Goal: Information Seeking & Learning: Learn about a topic

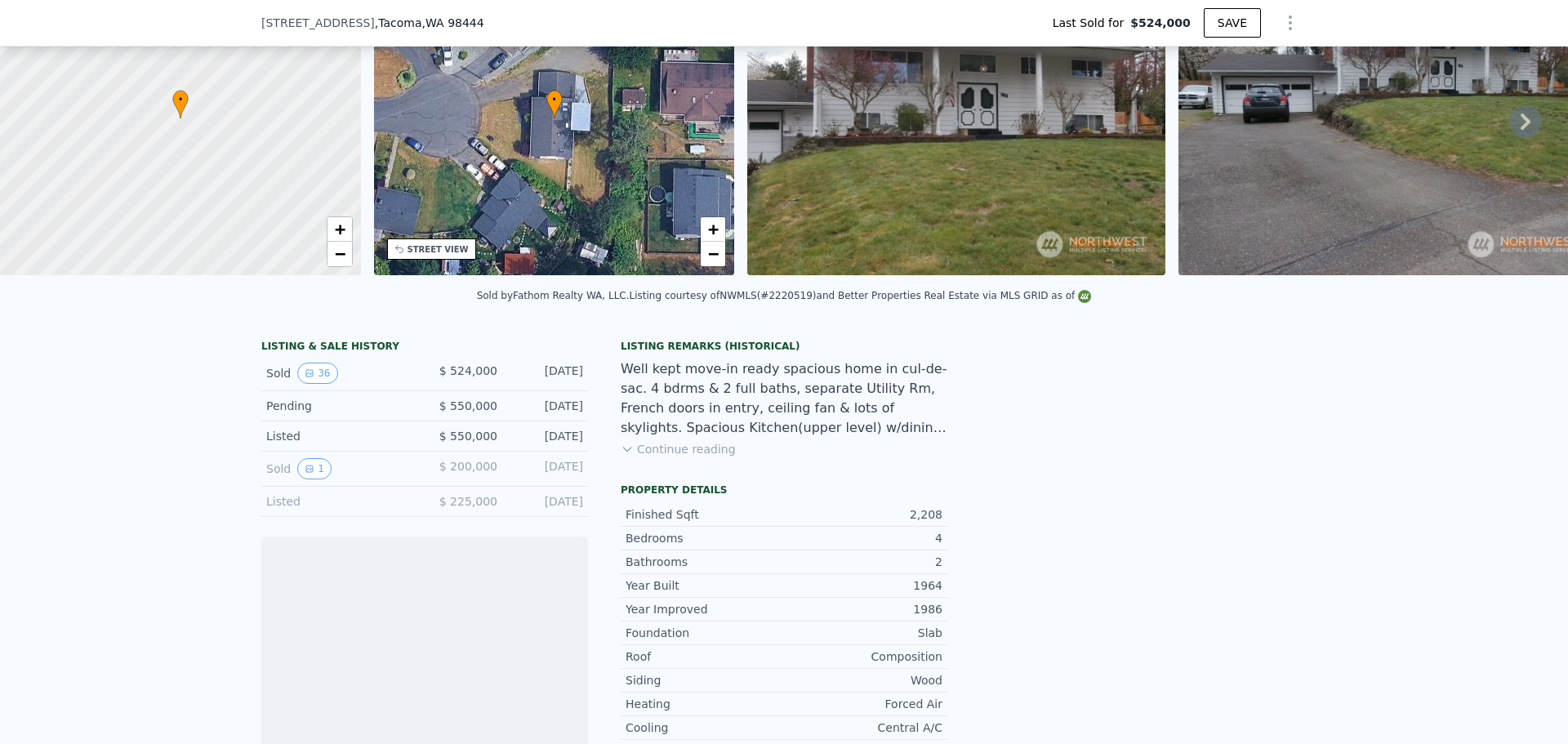
scroll to position [266, 0]
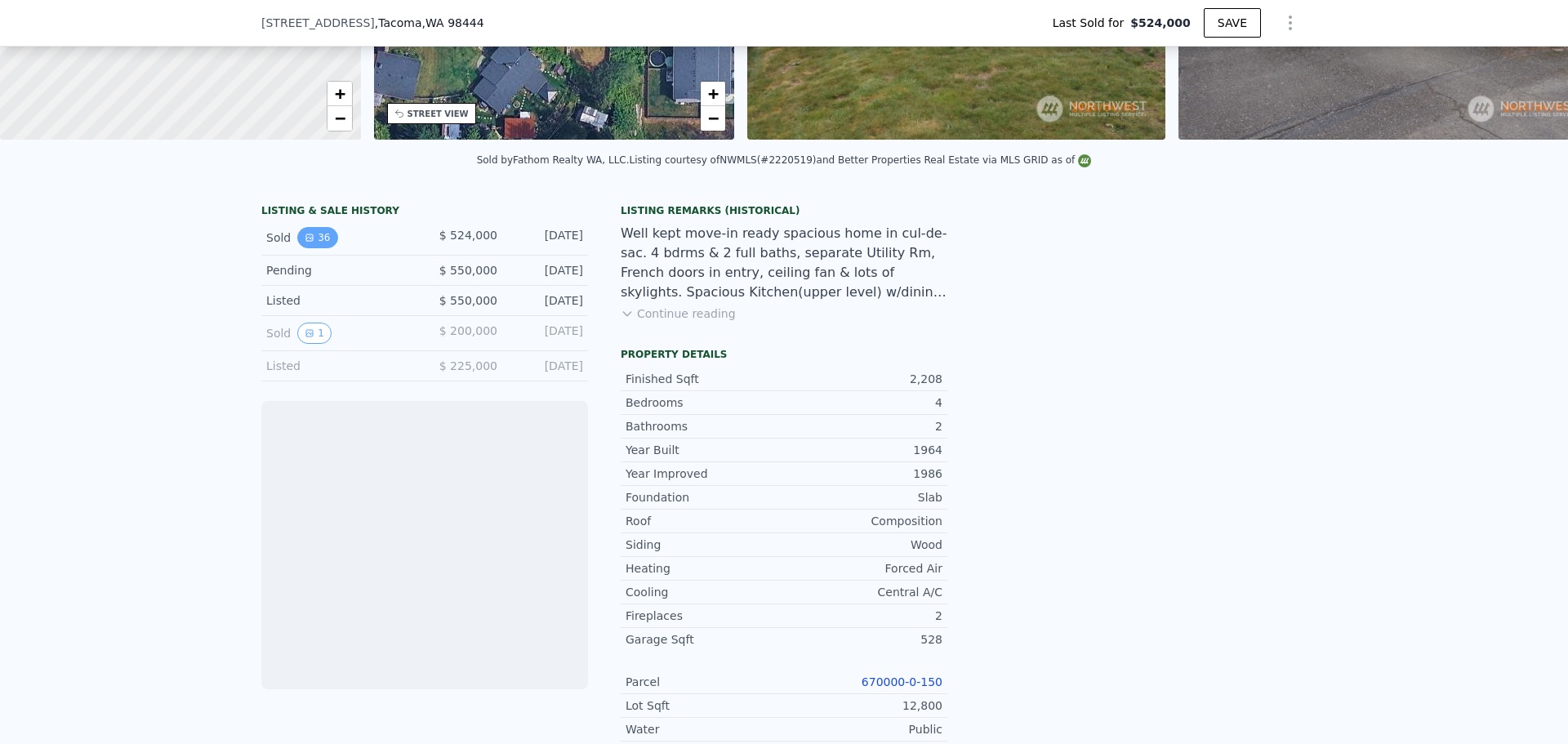
click at [308, 249] on button "36" at bounding box center [317, 238] width 40 height 22
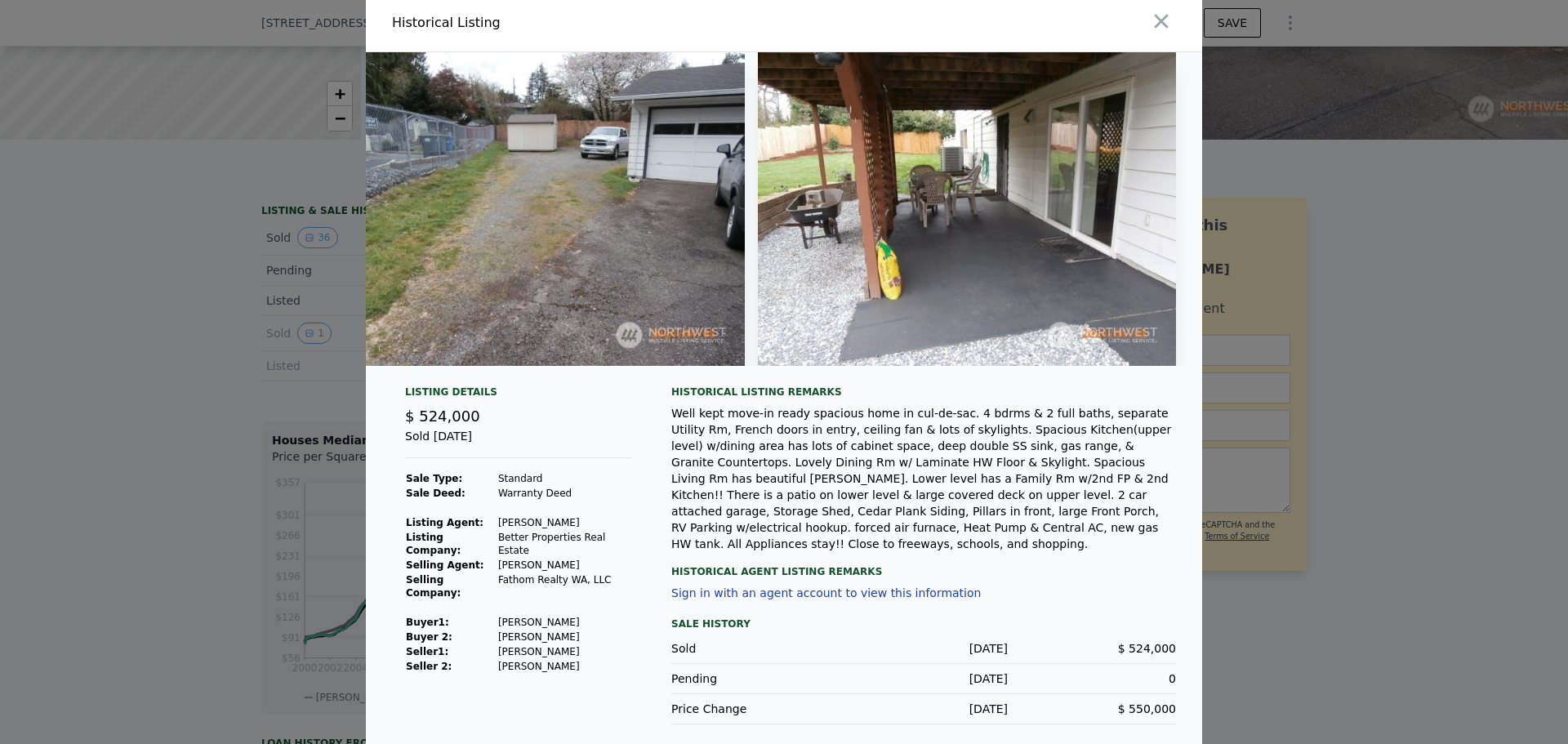
scroll to position [8, 0]
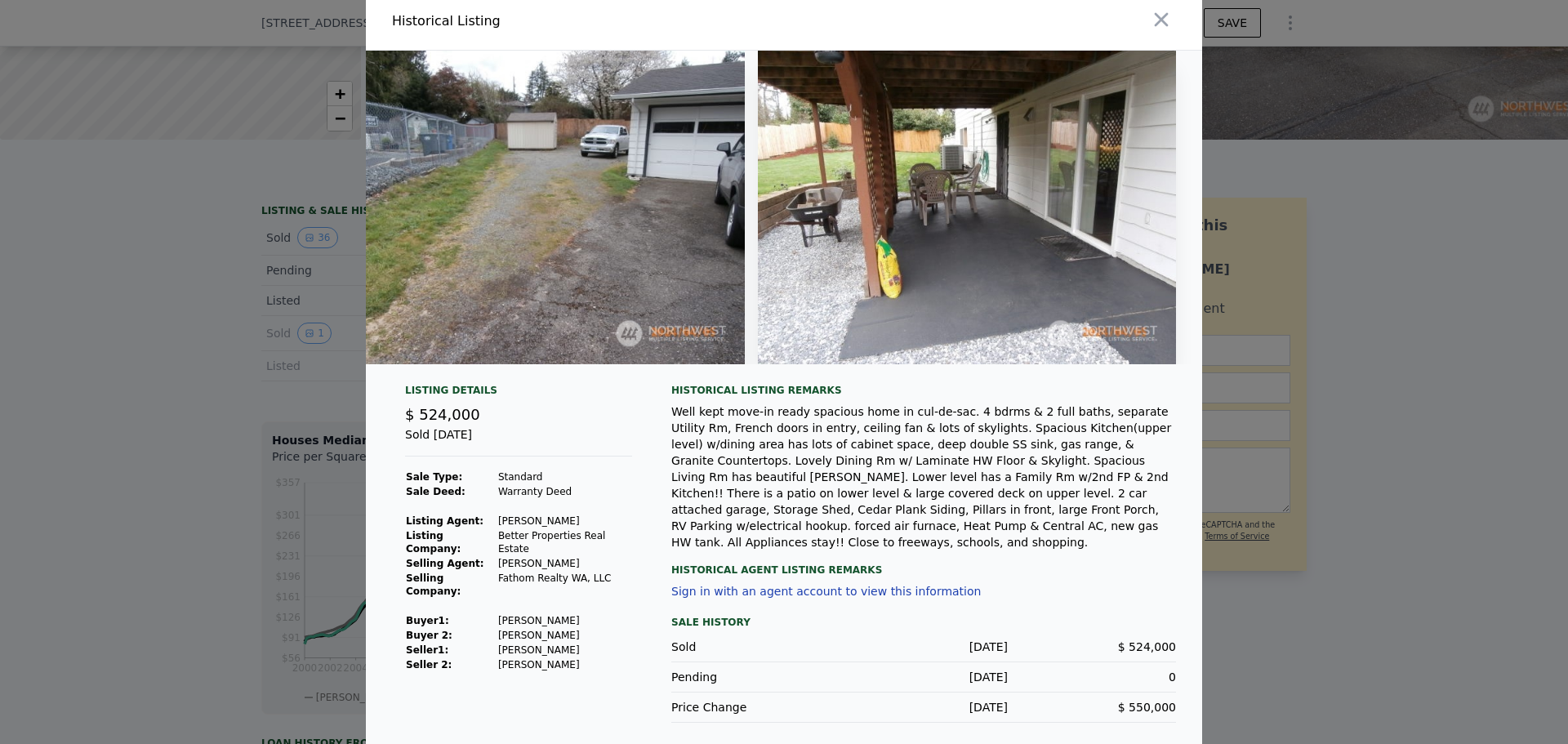
click at [1375, 428] on div at bounding box center [784, 372] width 1568 height 744
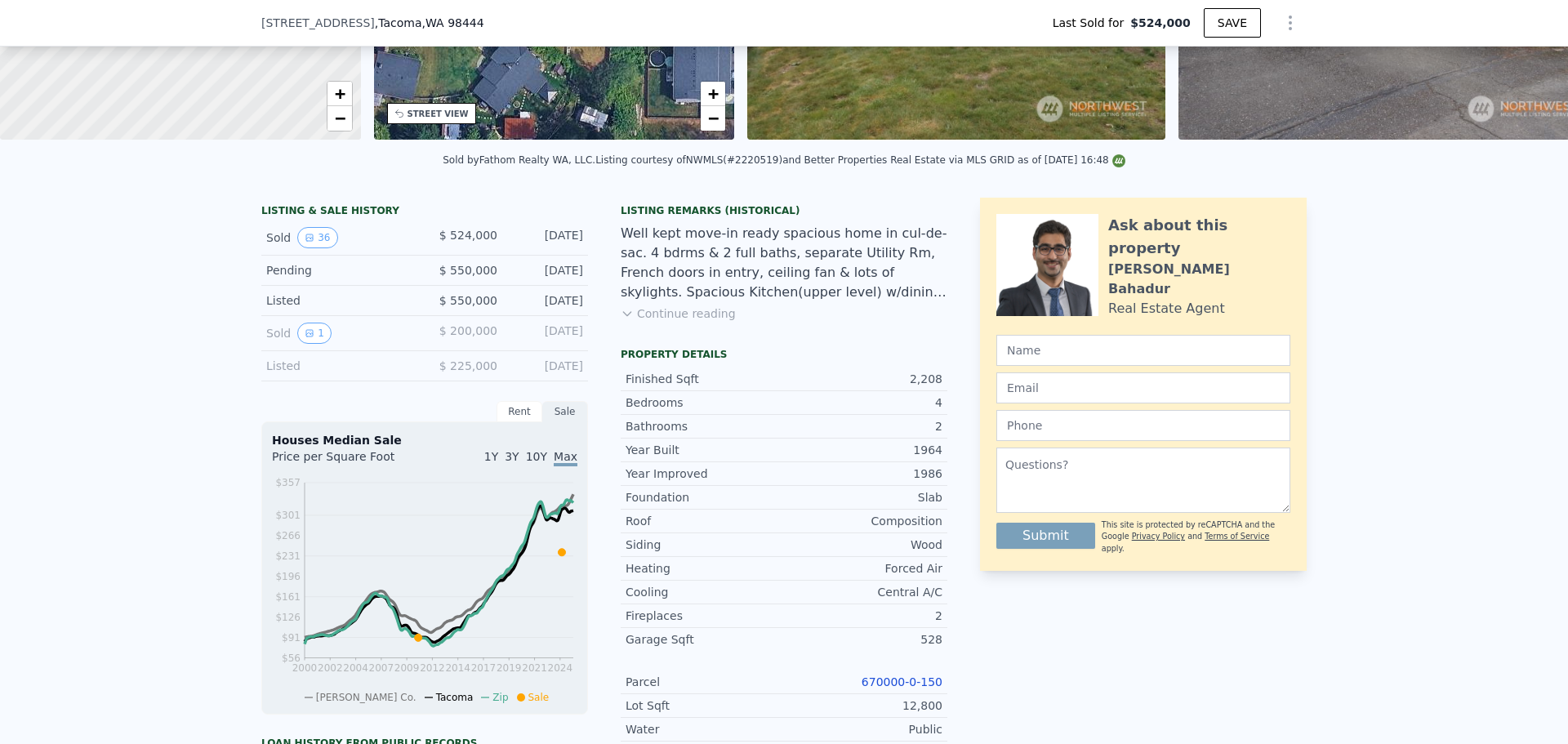
type input "$ 540,000"
type input "-$ 58,569"
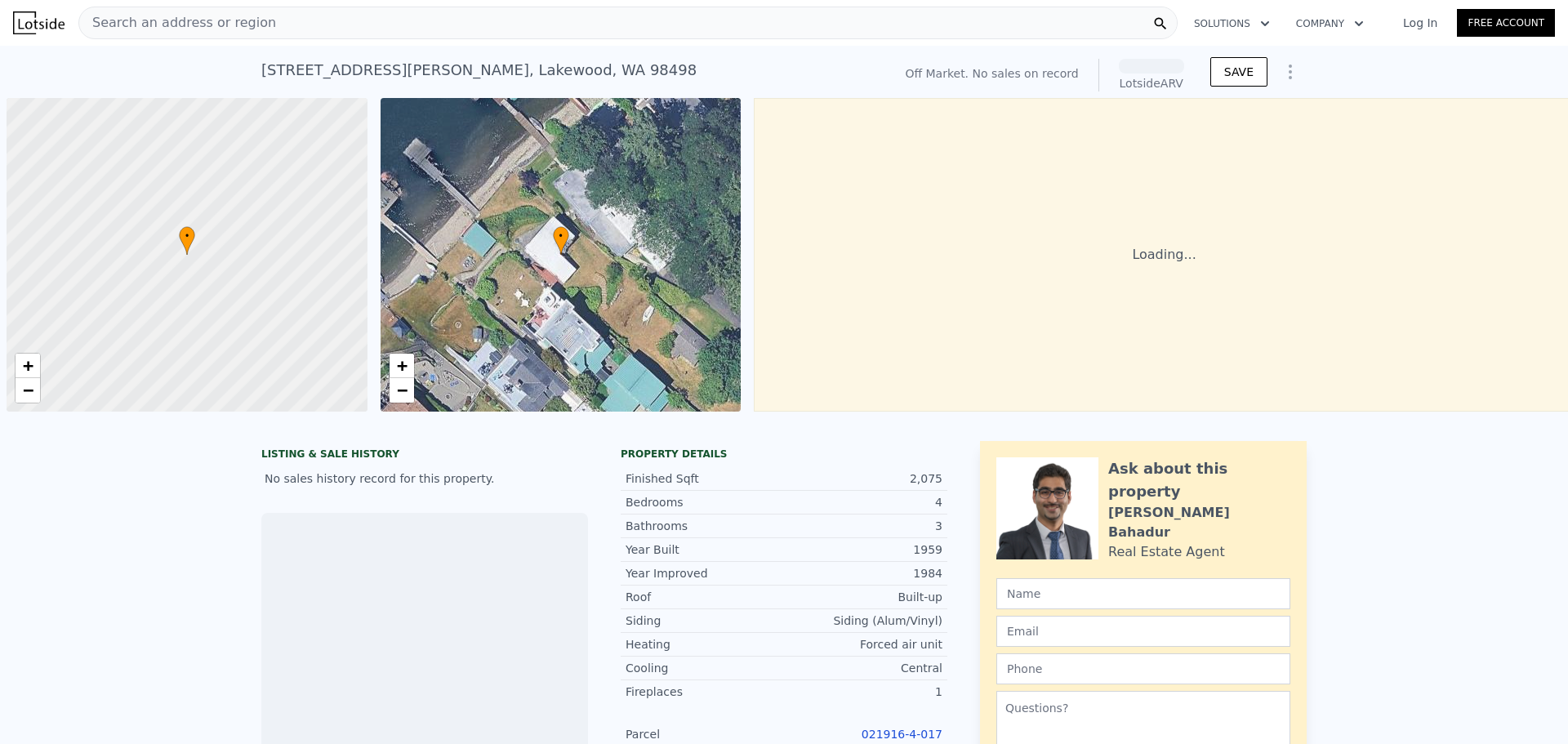
scroll to position [0, 7]
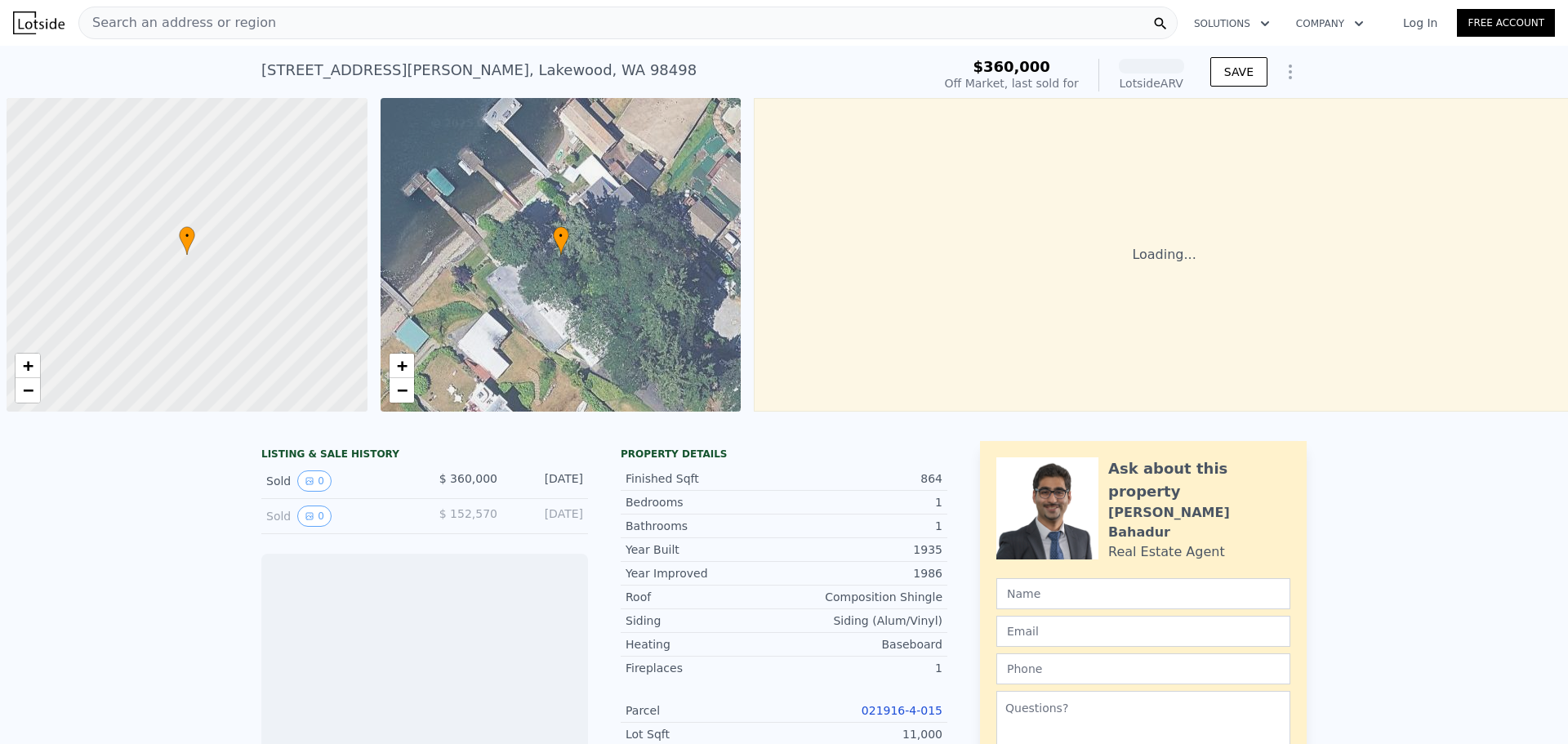
scroll to position [0, 7]
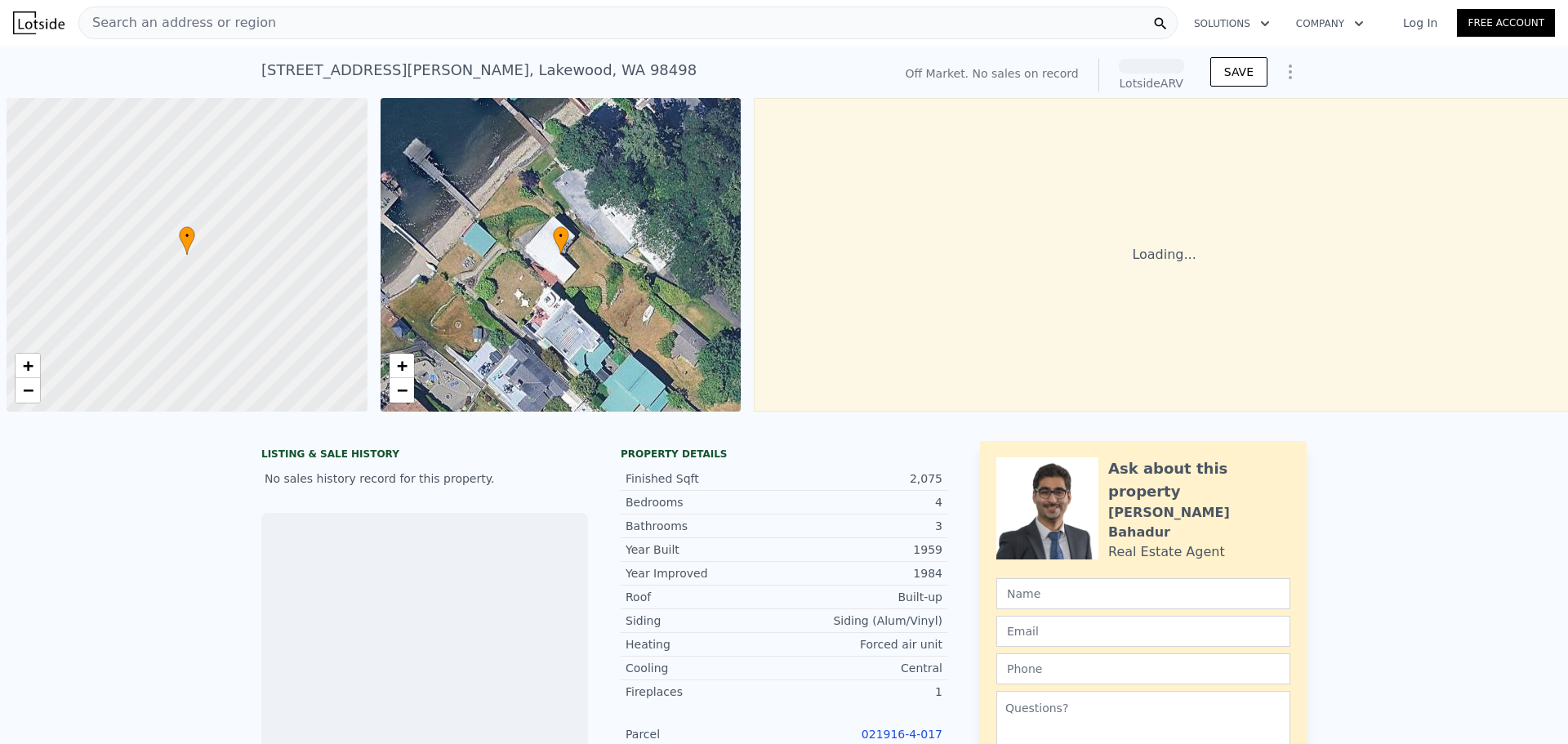
scroll to position [0, 7]
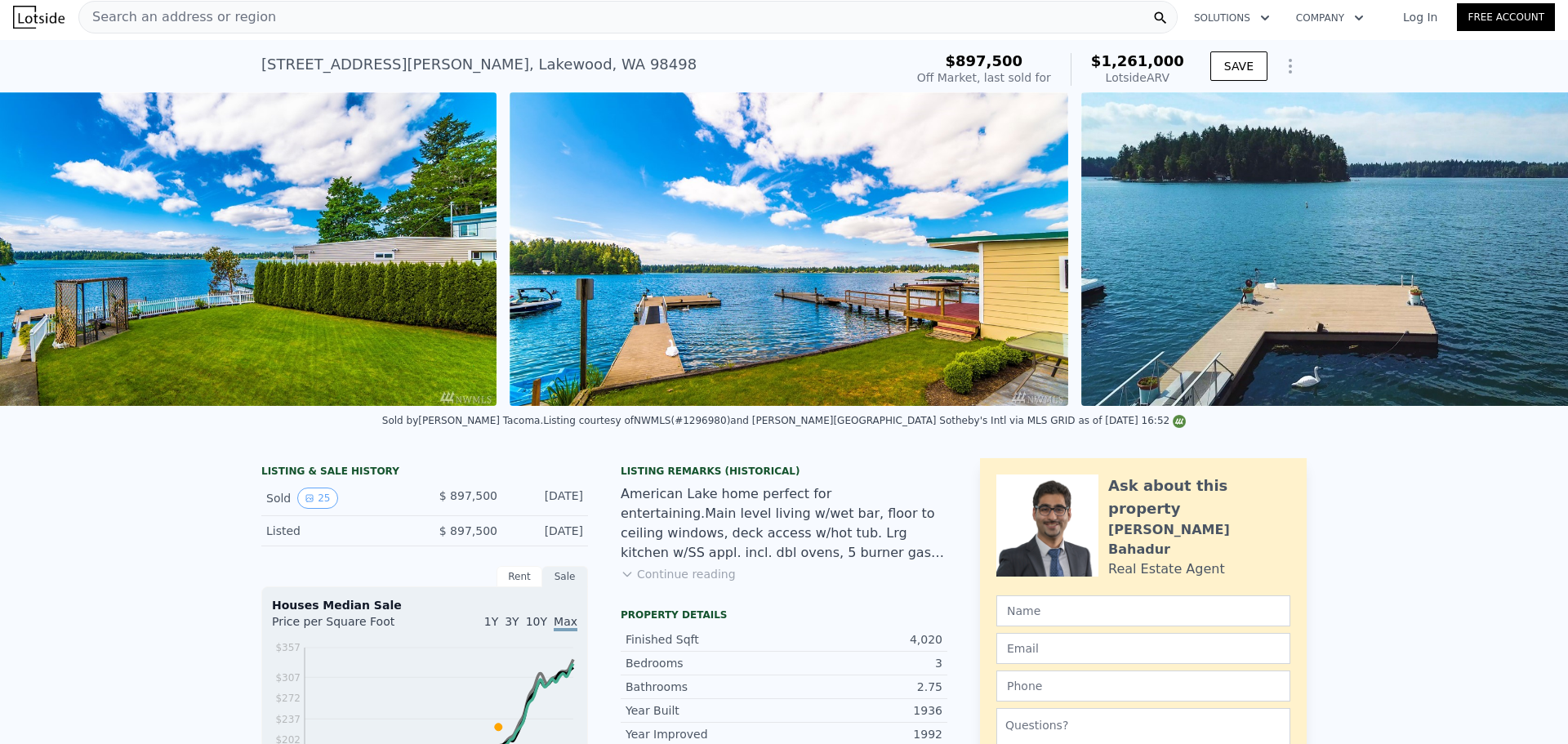
scroll to position [0, 13472]
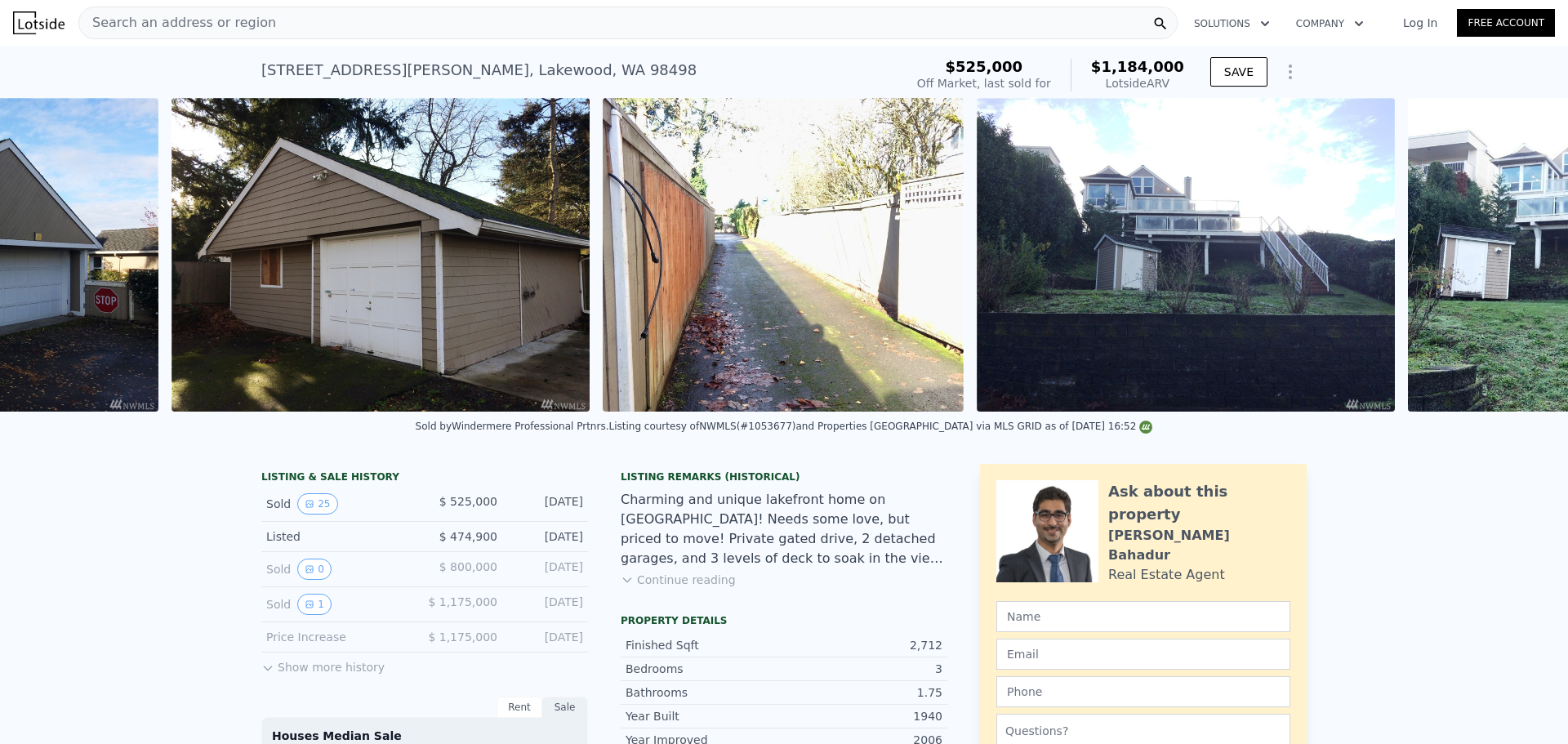
scroll to position [0, 9571]
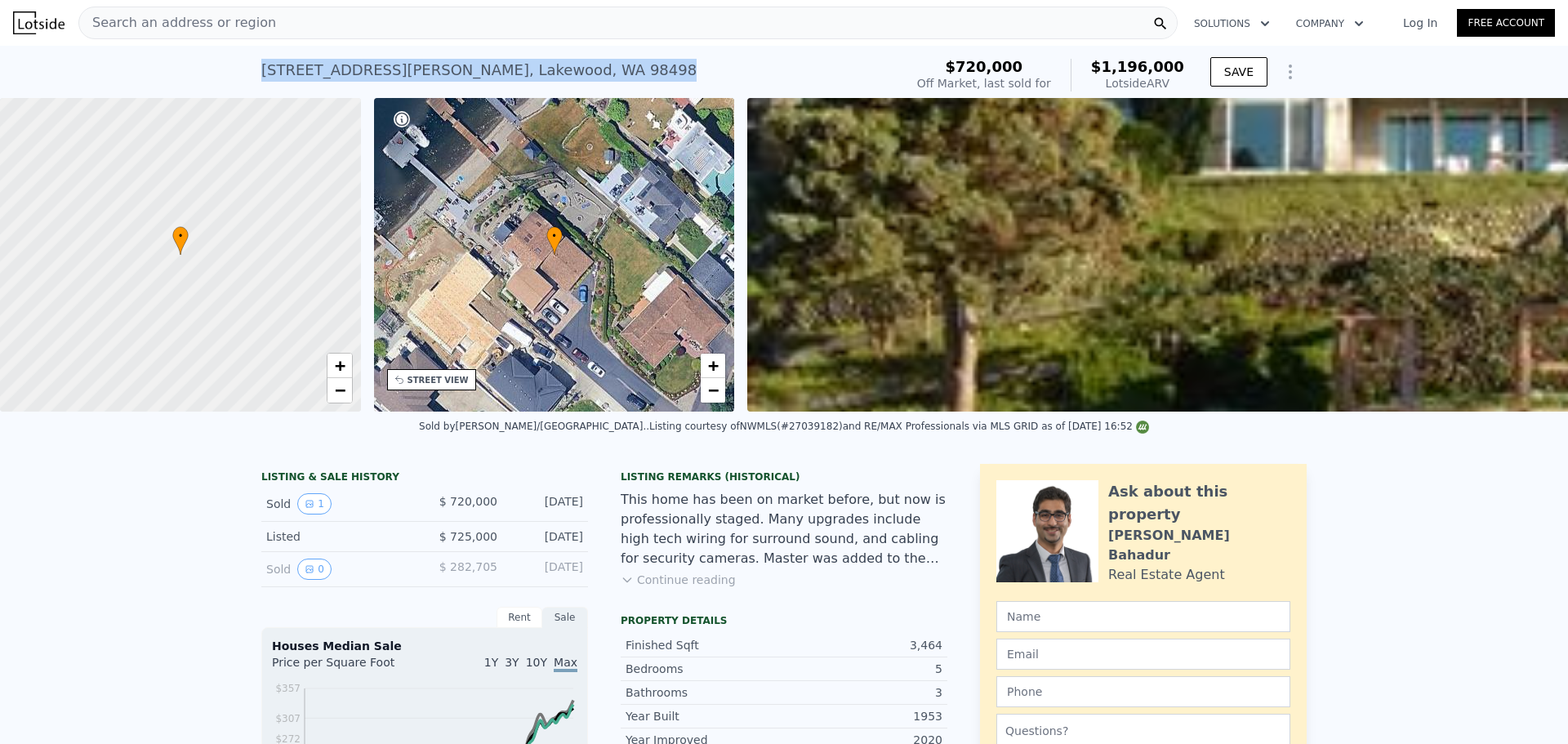
drag, startPoint x: 252, startPoint y: 69, endPoint x: 629, endPoint y: 69, distance: 377.0
click at [629, 69] on div "[STREET_ADDRESS][PERSON_NAME] Sold [DATE] for $720k (~ARV $1.196m ) $720,000 Of…" at bounding box center [784, 72] width 1568 height 52
click at [32, 22] on img at bounding box center [38, 23] width 51 height 23
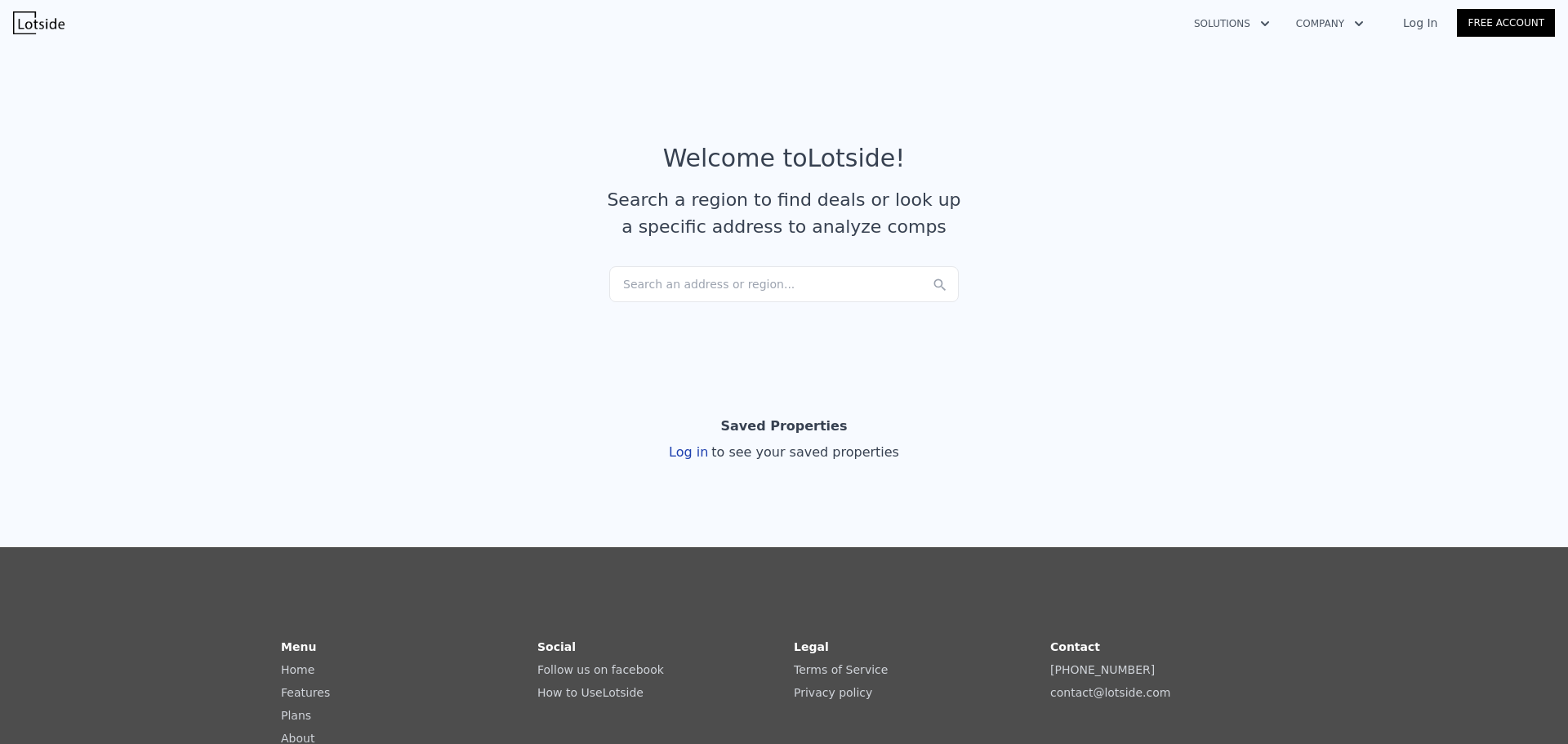
click at [667, 309] on section "Welcome to Lotside ! Search a region to find deals or look up a specific addres…" at bounding box center [784, 199] width 1568 height 318
click at [676, 288] on div "Search an address or region..." at bounding box center [784, 284] width 350 height 36
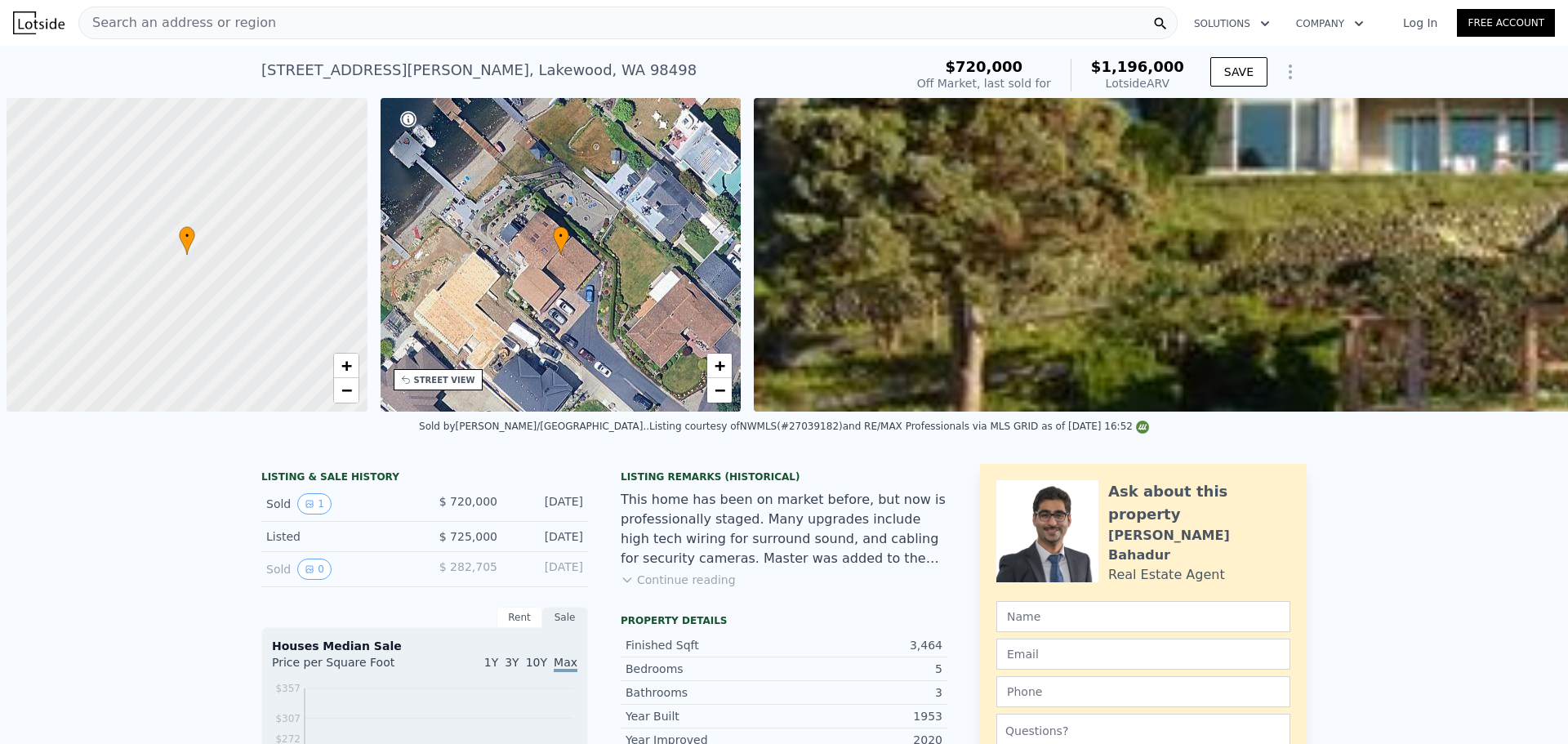
scroll to position [0, 7]
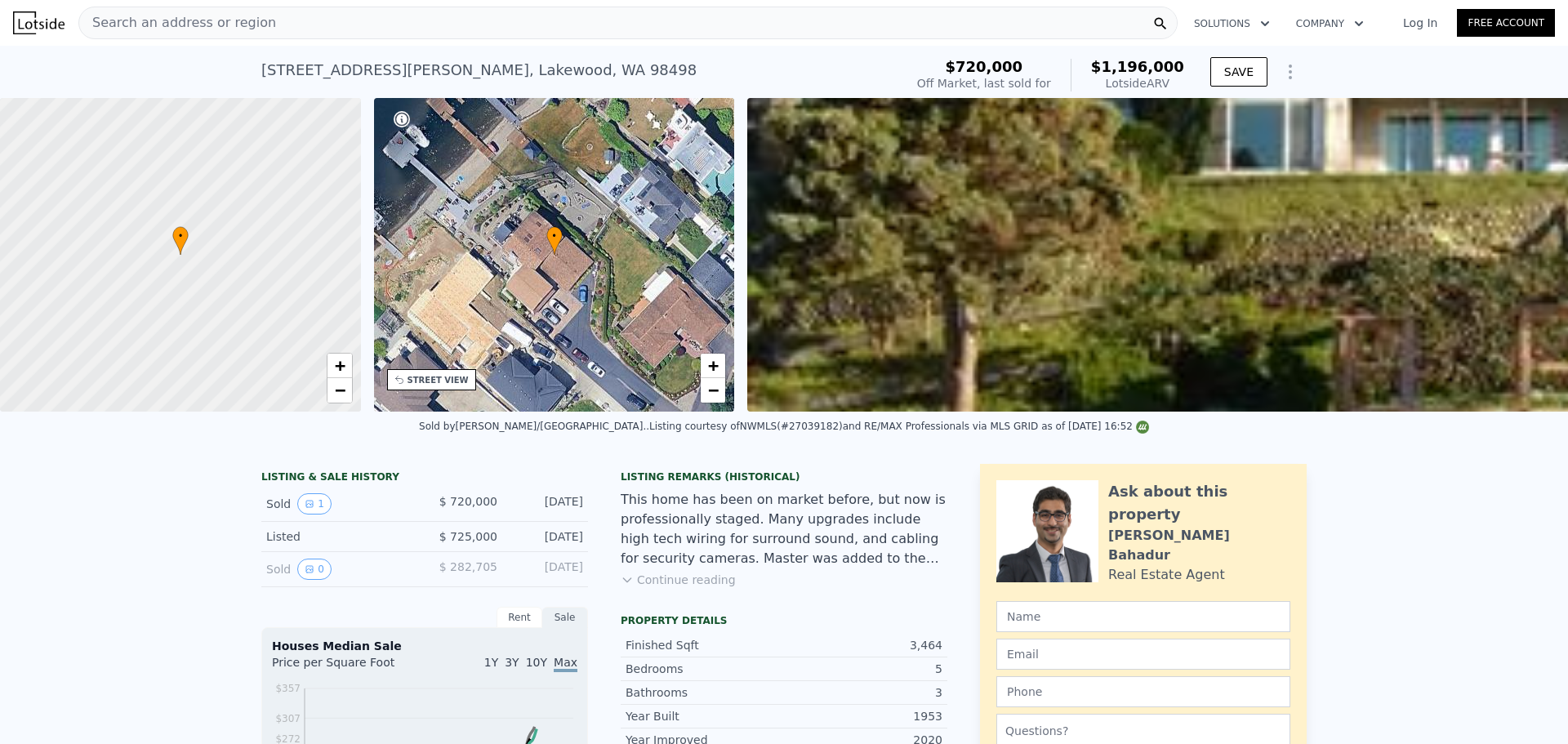
click at [234, 25] on span "Search an address or region" at bounding box center [178, 23] width 196 height 20
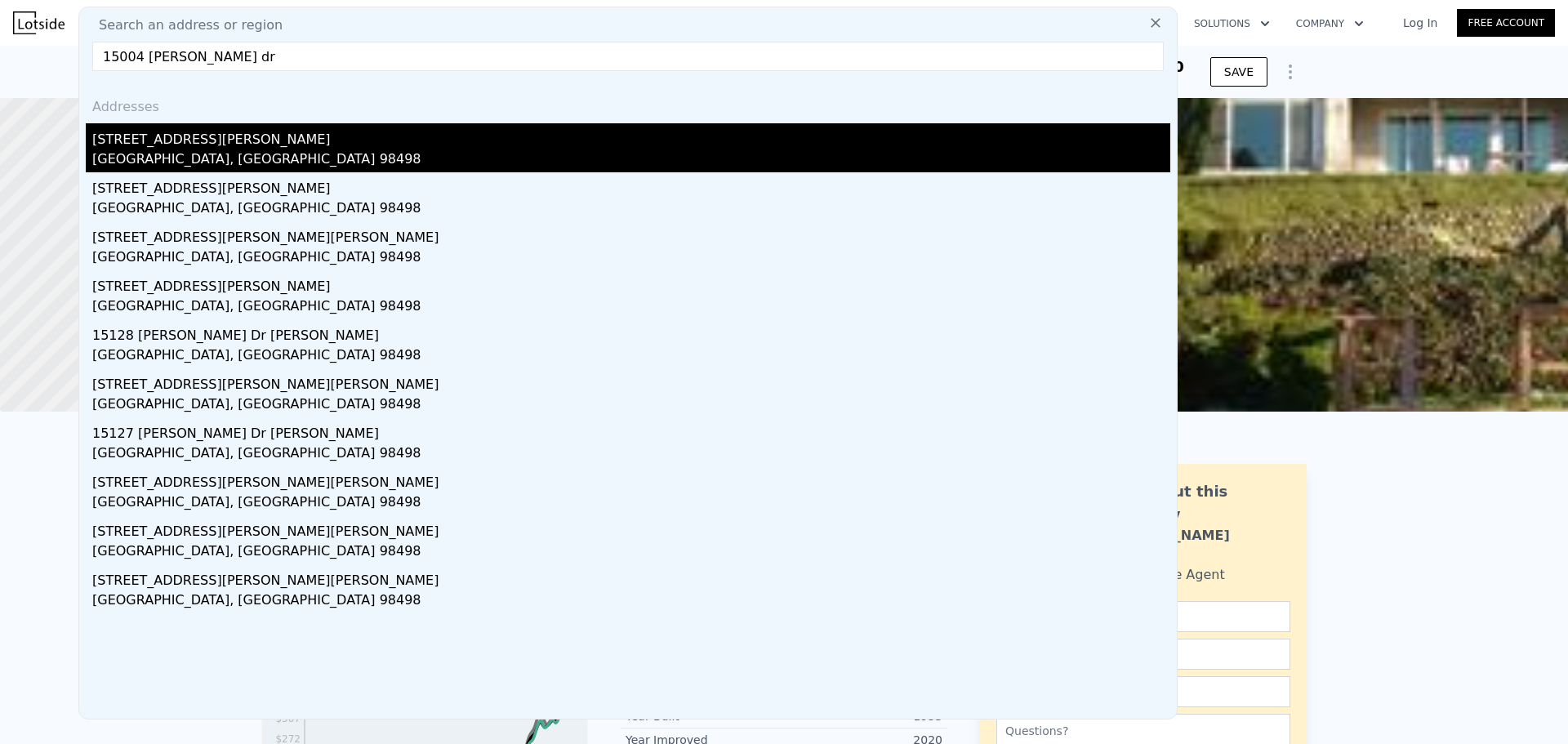
type input "15004 silcox dr"
click at [202, 147] on div "15004 Silcox Dr SW" at bounding box center [632, 137] width 1079 height 27
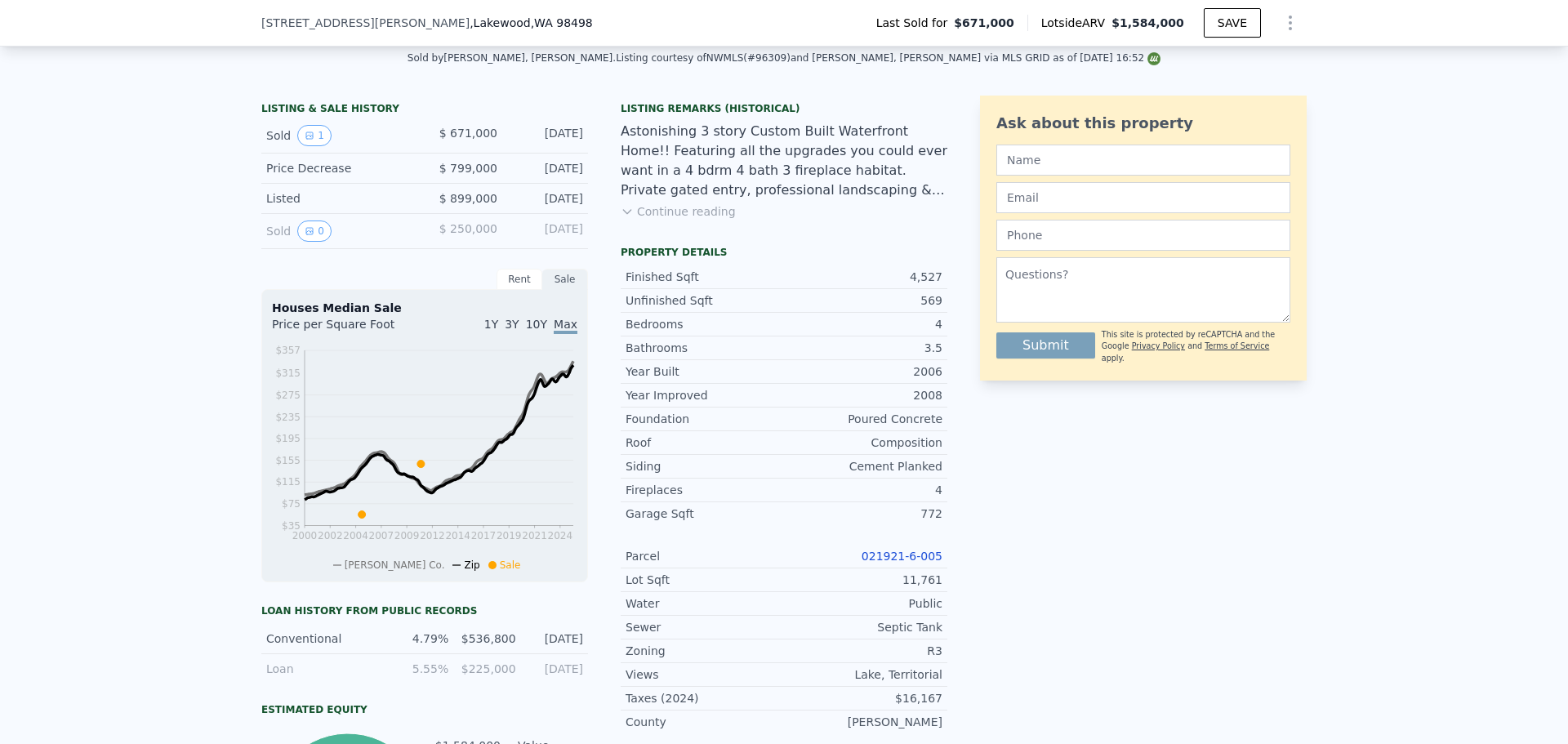
scroll to position [403, 0]
